Goal: Information Seeking & Learning: Learn about a topic

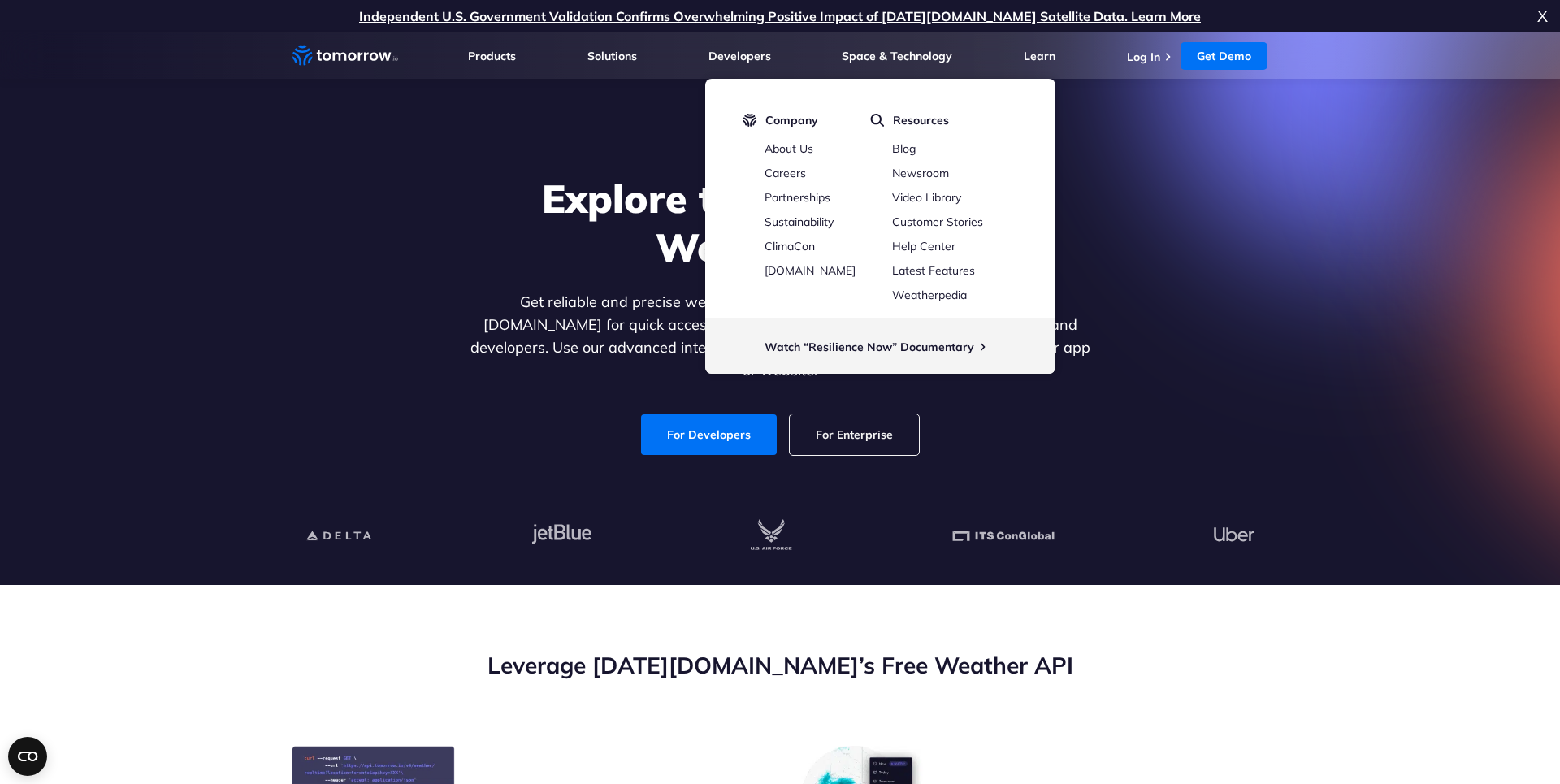
click at [1231, 193] on div "Explore the World’s Best Weather API Get reliable and precise weather data thro…" at bounding box center [779, 315] width 1001 height 345
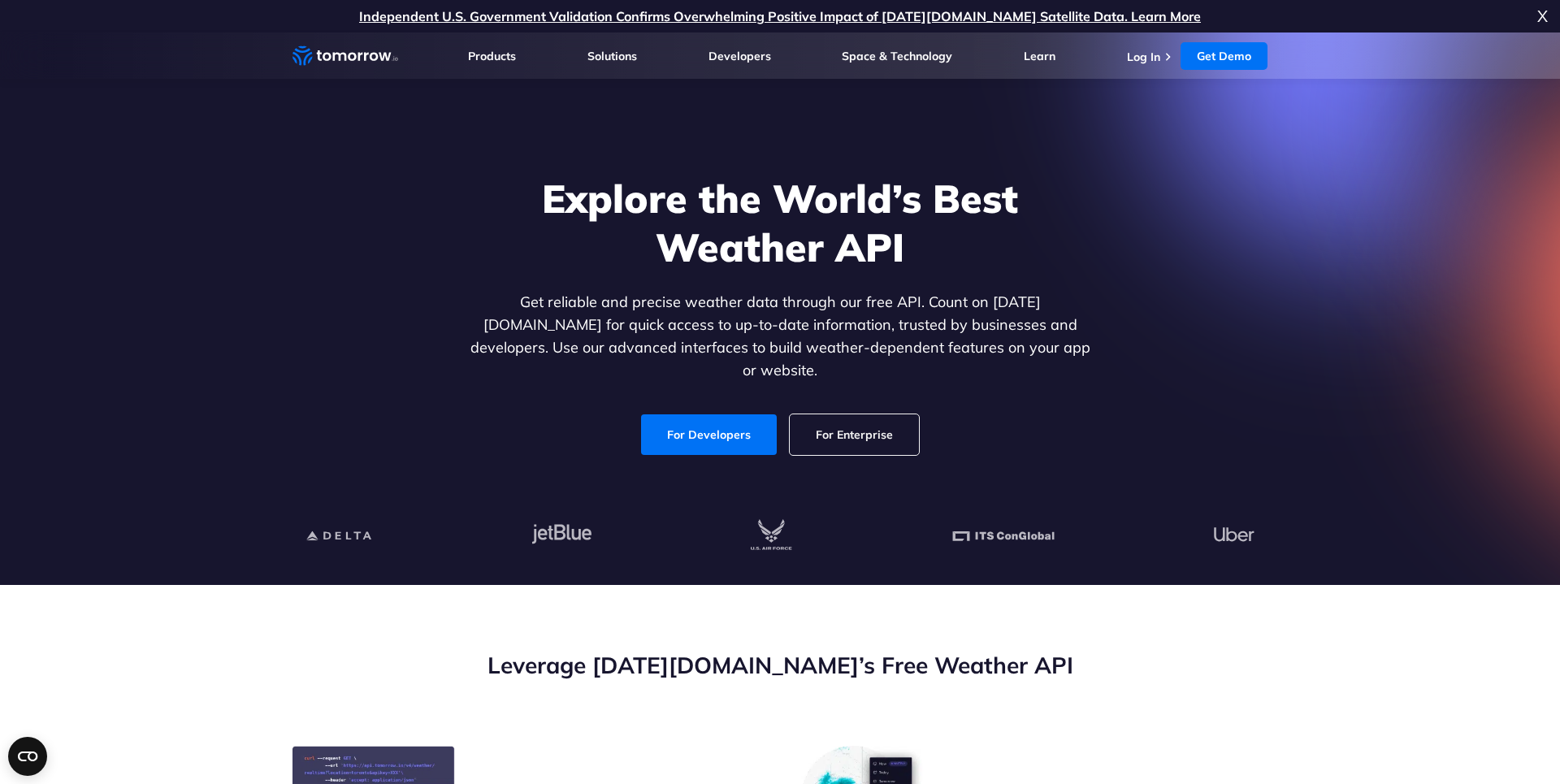
click at [1255, 205] on div "Explore the World’s Best Weather API Get reliable and precise weather data thro…" at bounding box center [779, 315] width 1001 height 345
click at [1141, 196] on div "Explore the World’s Best Weather API Get reliable and precise weather data thro…" at bounding box center [779, 315] width 1001 height 345
click at [1137, 257] on div "Explore the World’s Best Weather API Get reliable and precise weather data thro…" at bounding box center [779, 315] width 1001 height 345
click at [1198, 283] on div "Explore the World’s Best Weather API Get reliable and precise weather data thro…" at bounding box center [779, 315] width 1001 height 345
click at [1131, 282] on div "Explore the World’s Best Weather API Get reliable and precise weather data thro…" at bounding box center [779, 315] width 1001 height 345
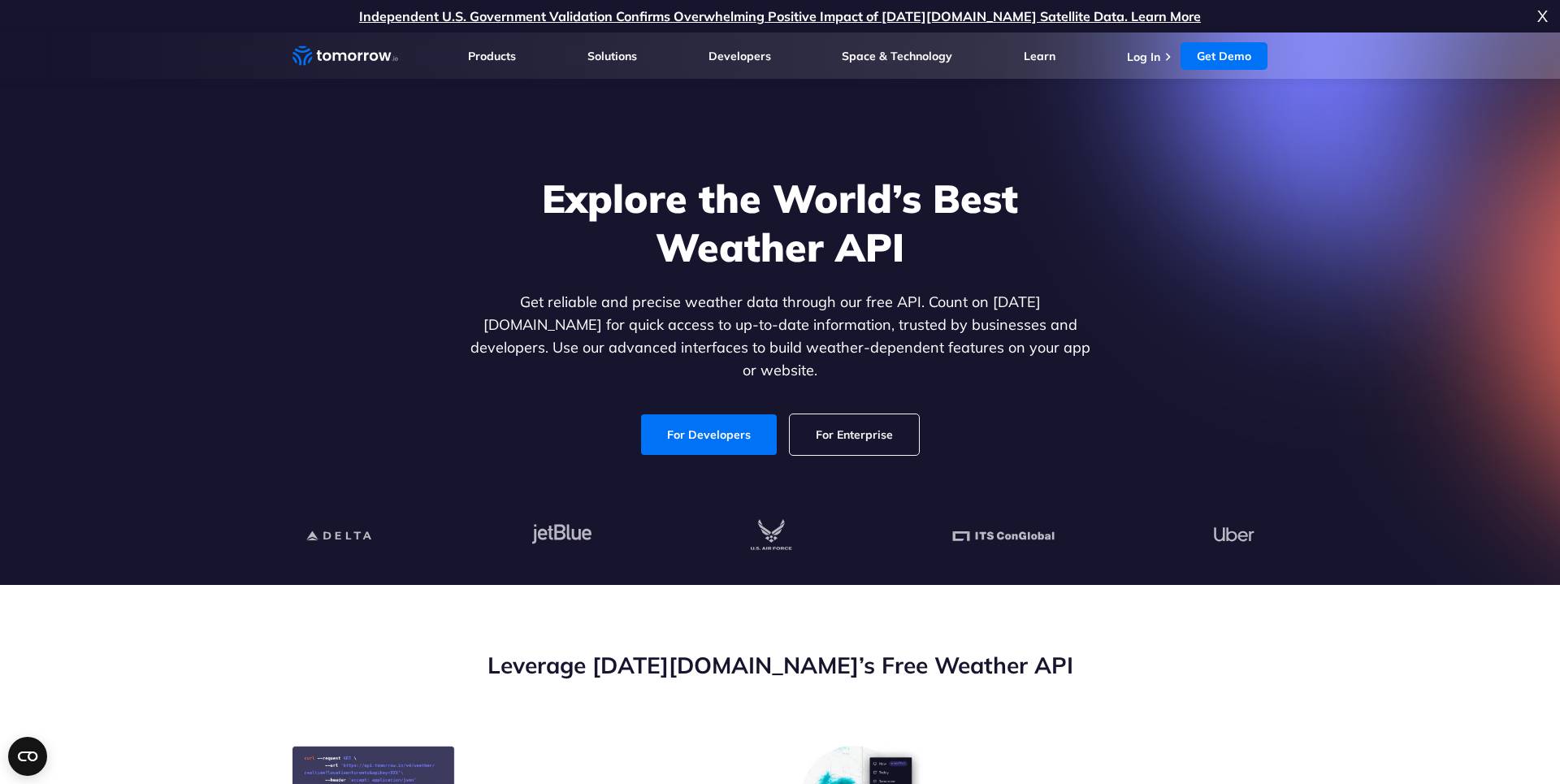
click at [1187, 319] on div "Explore the World’s Best Weather API Get reliable and precise weather data thro…" at bounding box center [779, 315] width 1001 height 345
click at [1241, 331] on div "Explore the World’s Best Weather API Get reliable and precise weather data thro…" at bounding box center [779, 315] width 1001 height 345
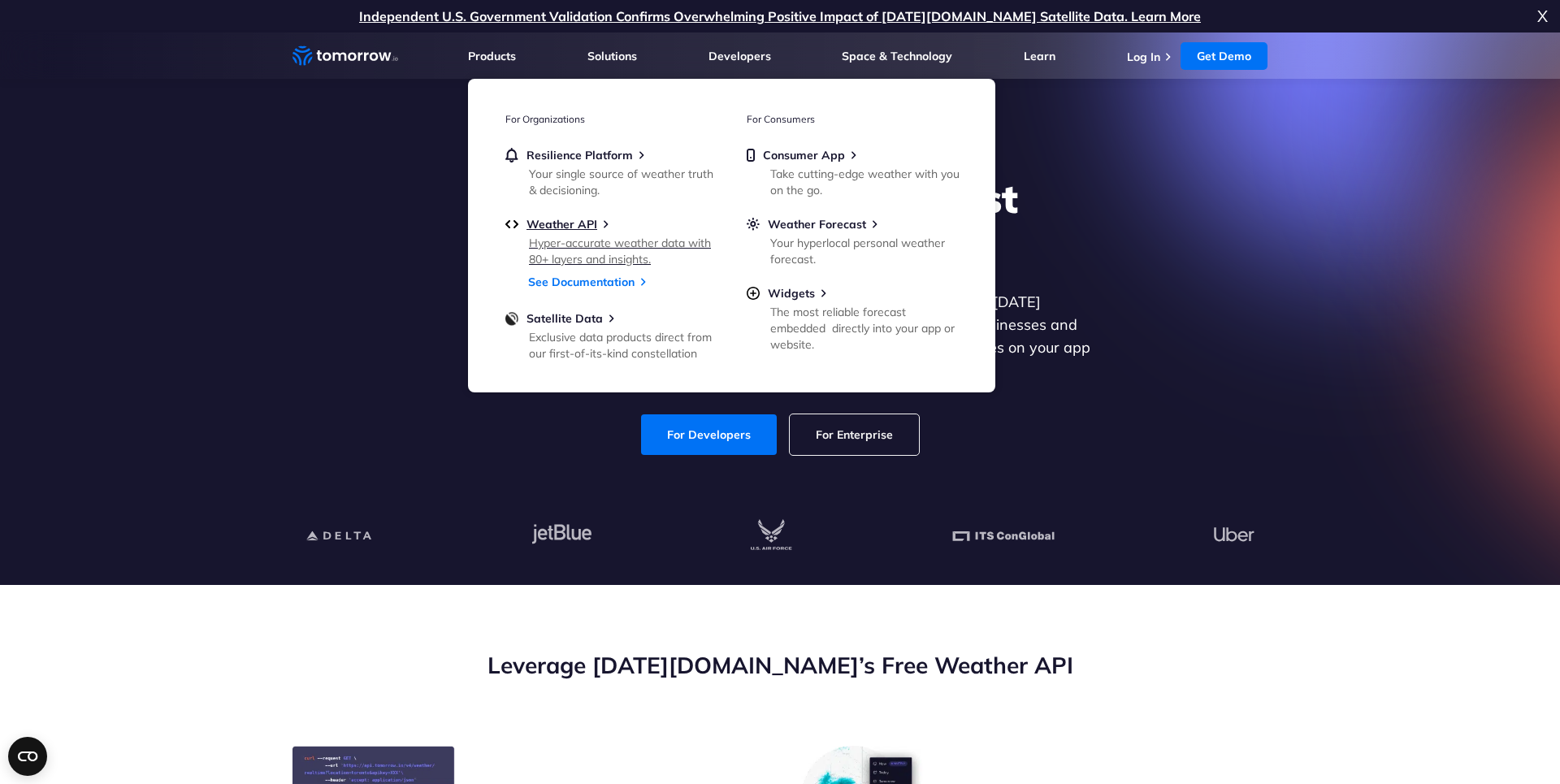
click at [561, 232] on link "Weather API Hyper-accurate weather data with 80+ layers and insights." at bounding box center [610, 241] width 211 height 48
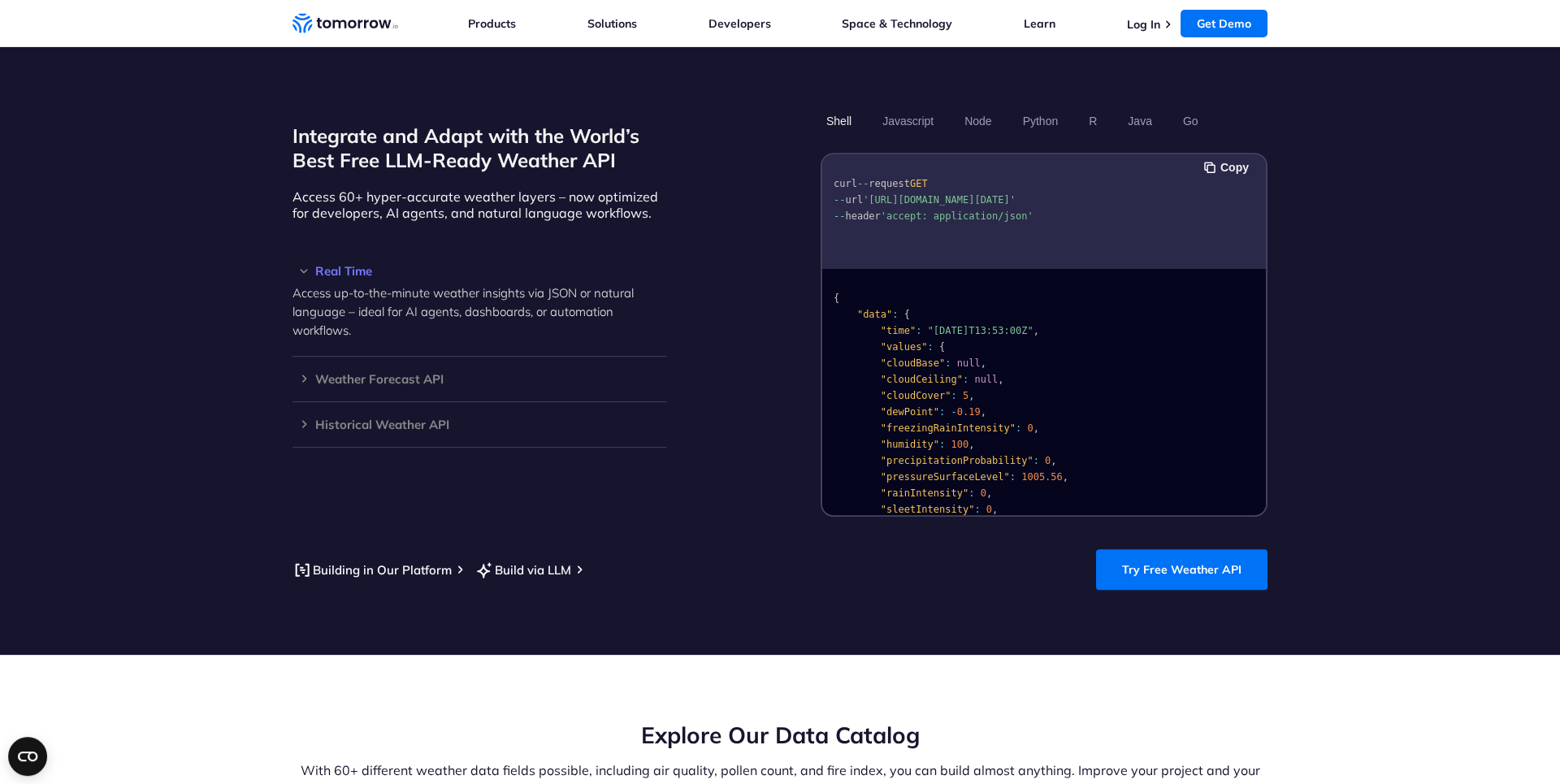
scroll to position [1297, 0]
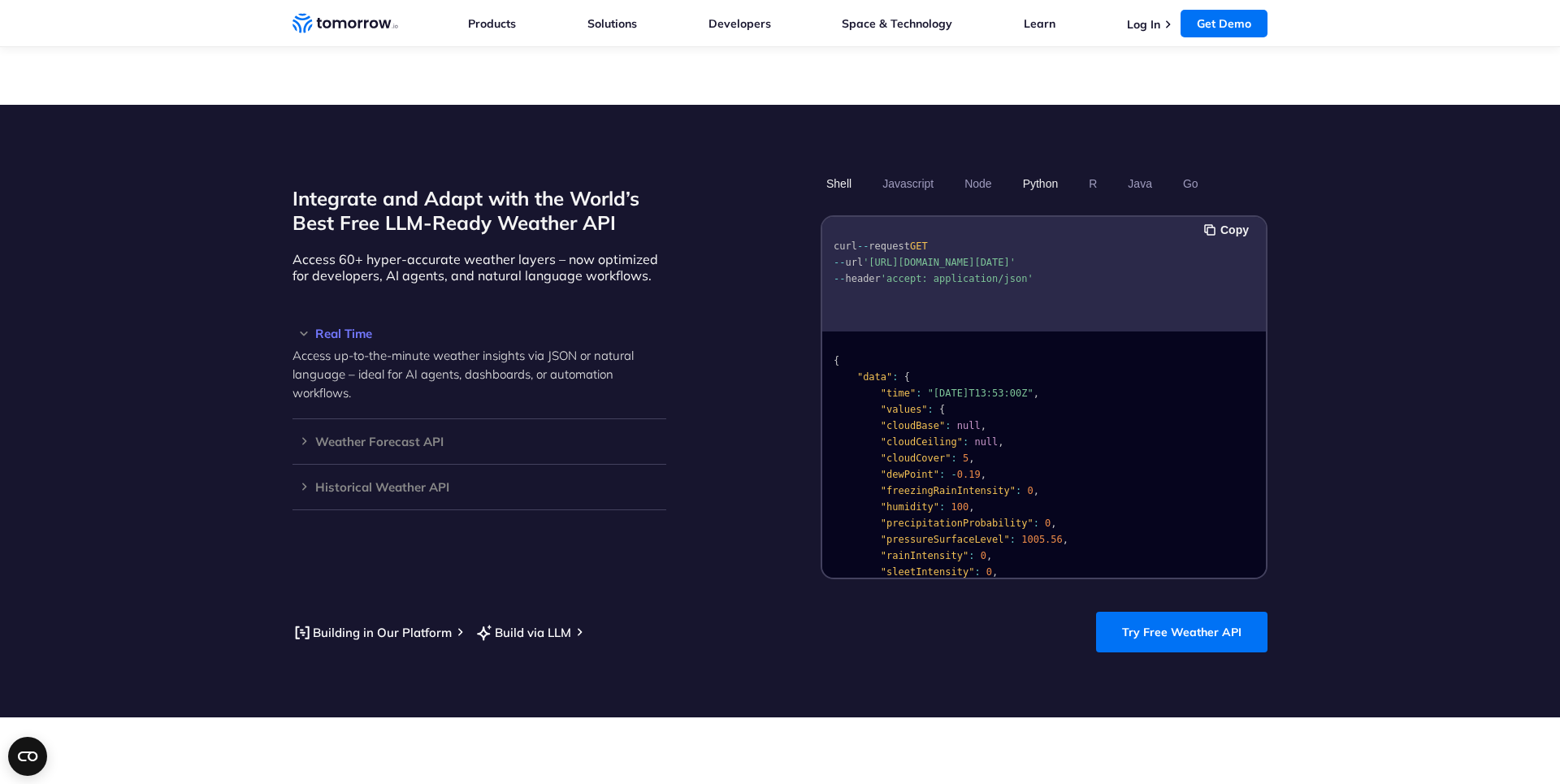
click at [1041, 170] on button "Python" at bounding box center [1041, 183] width 48 height 28
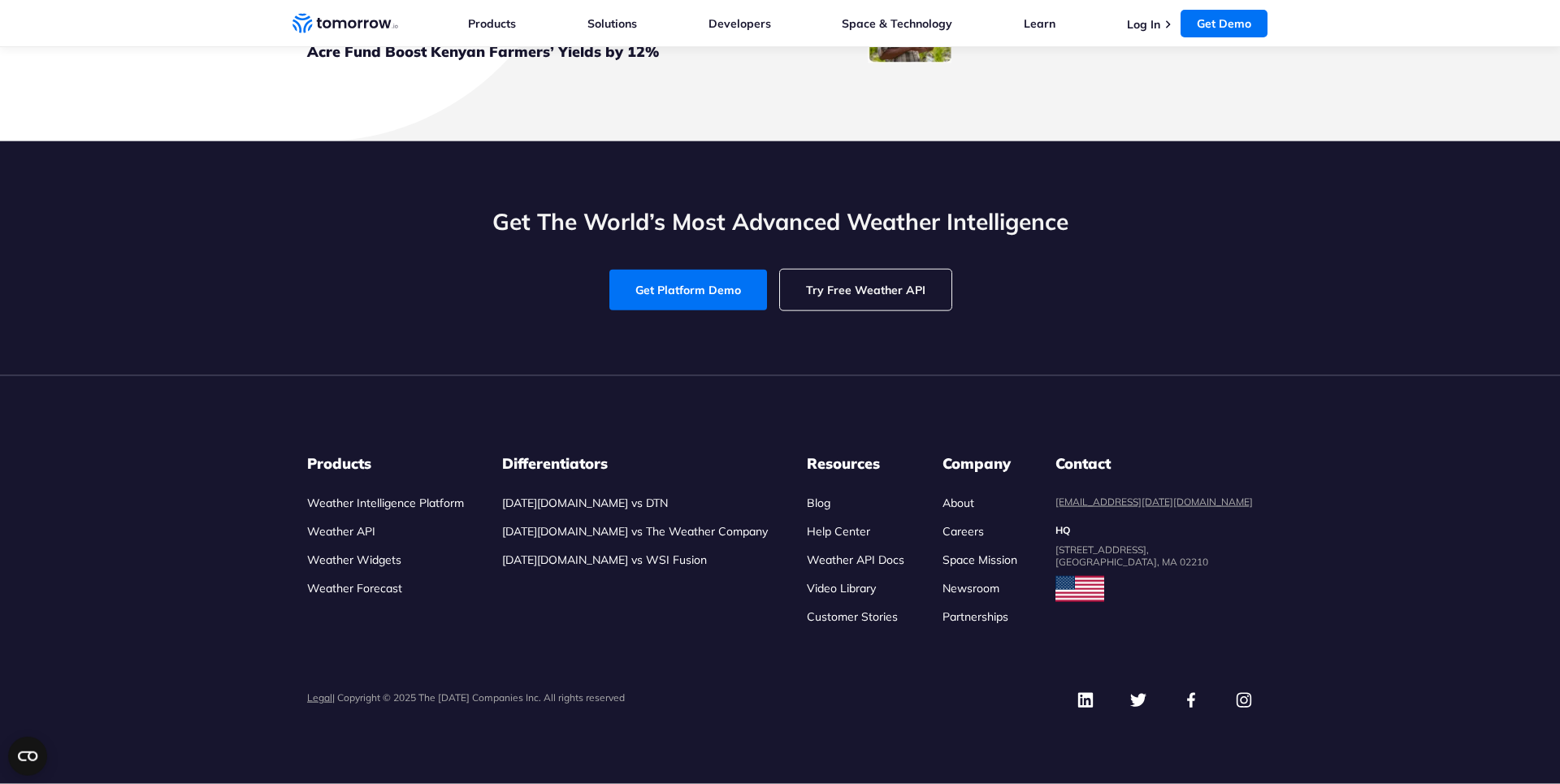
scroll to position [5377, 0]
